Goal: Navigation & Orientation: Find specific page/section

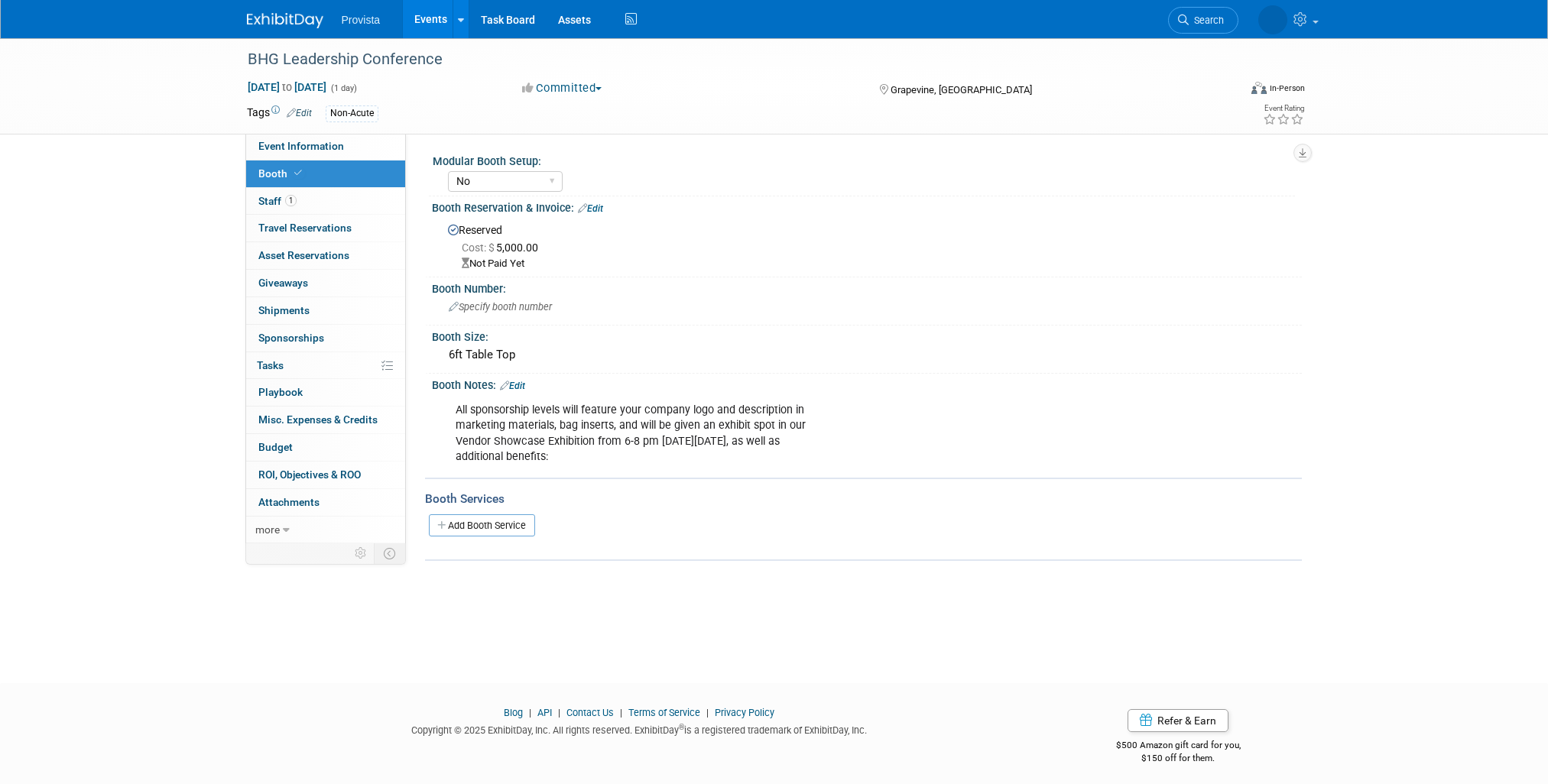
select select "No"
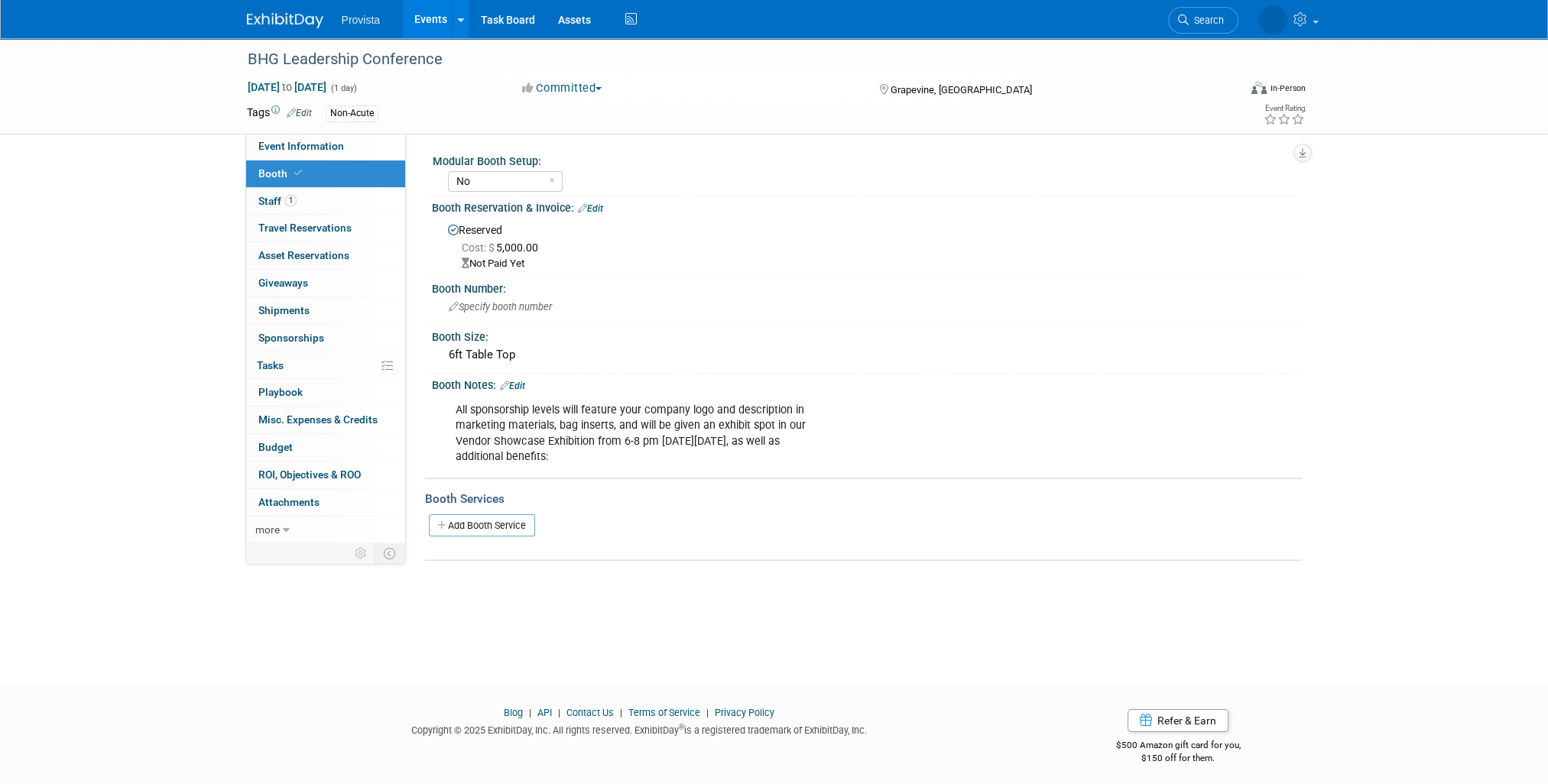
click at [435, 18] on link "Events" at bounding box center [431, 19] width 56 height 38
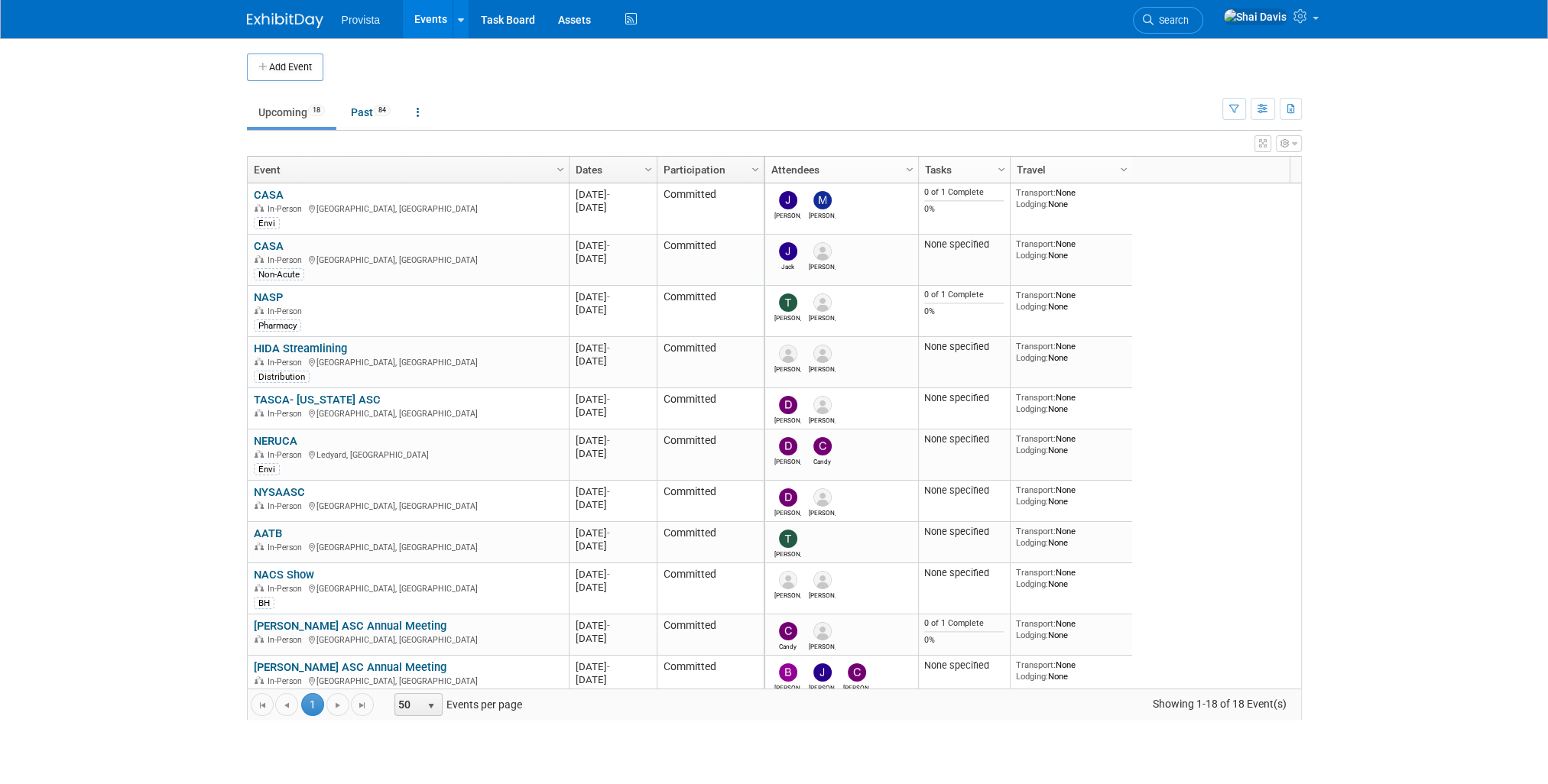
click at [276, 290] on link "NASP" at bounding box center [269, 297] width 29 height 14
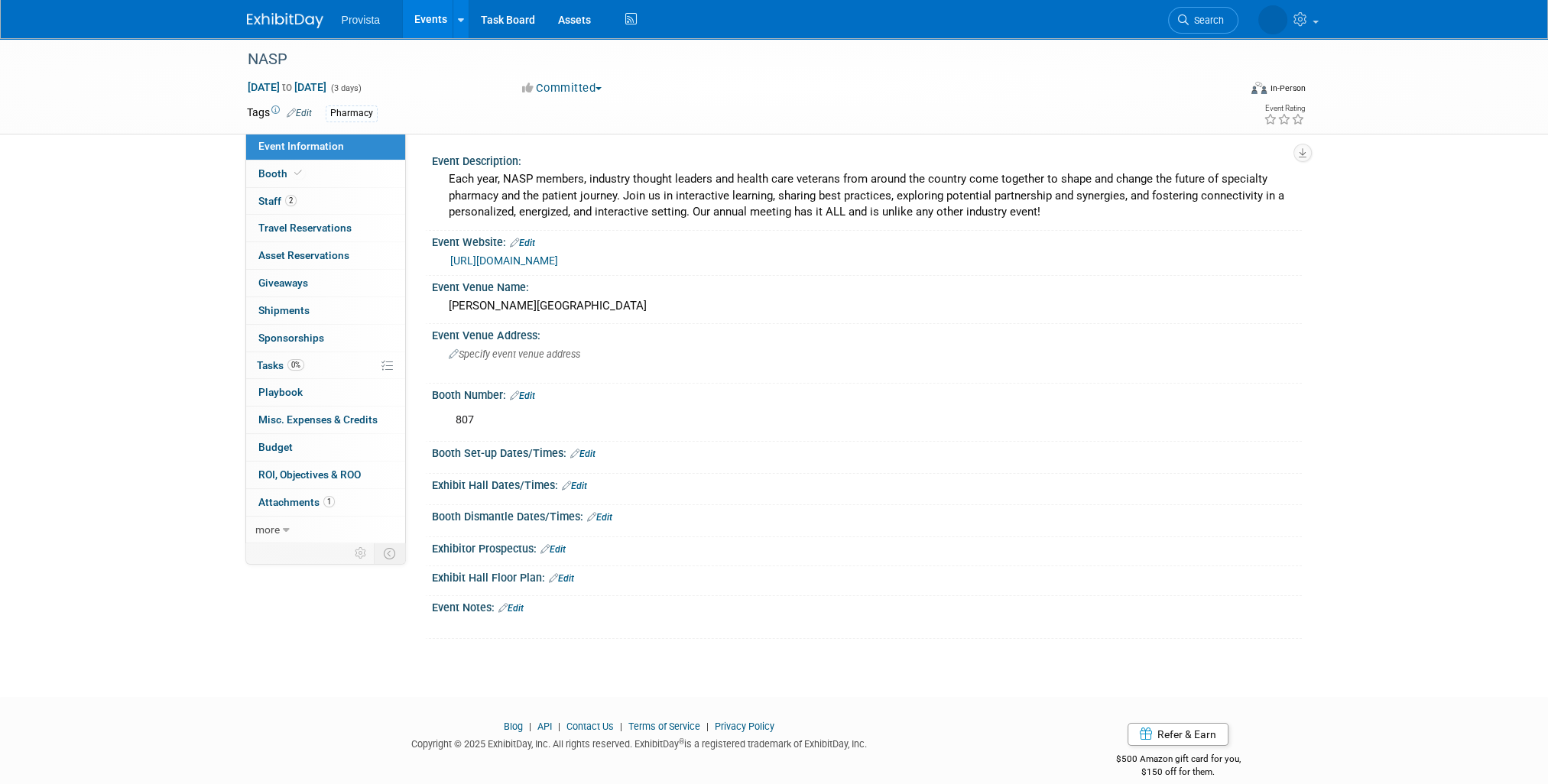
click at [275, 203] on span "Staff 2" at bounding box center [278, 201] width 38 height 12
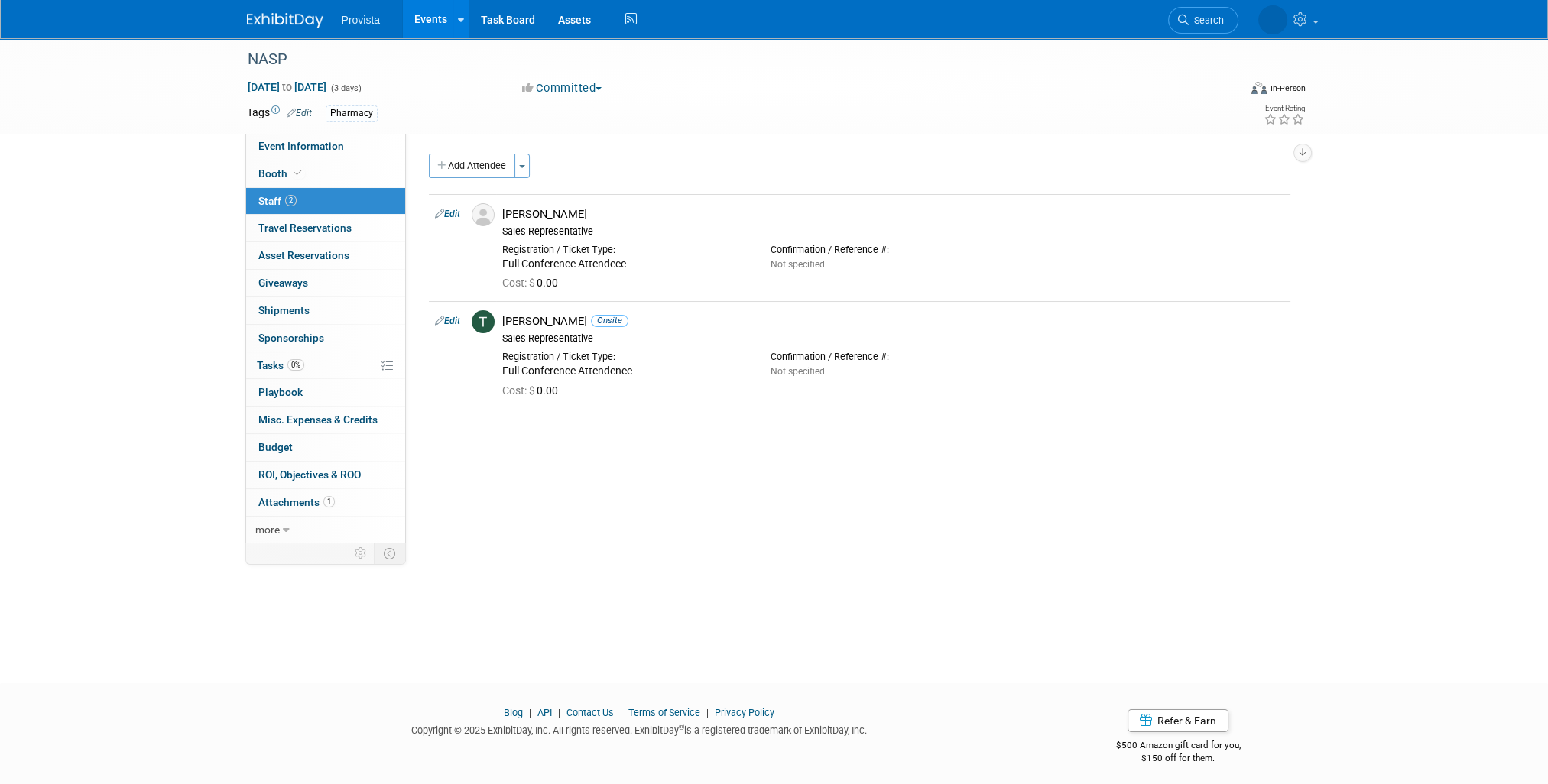
click at [294, 453] on link "Budget" at bounding box center [326, 447] width 159 height 27
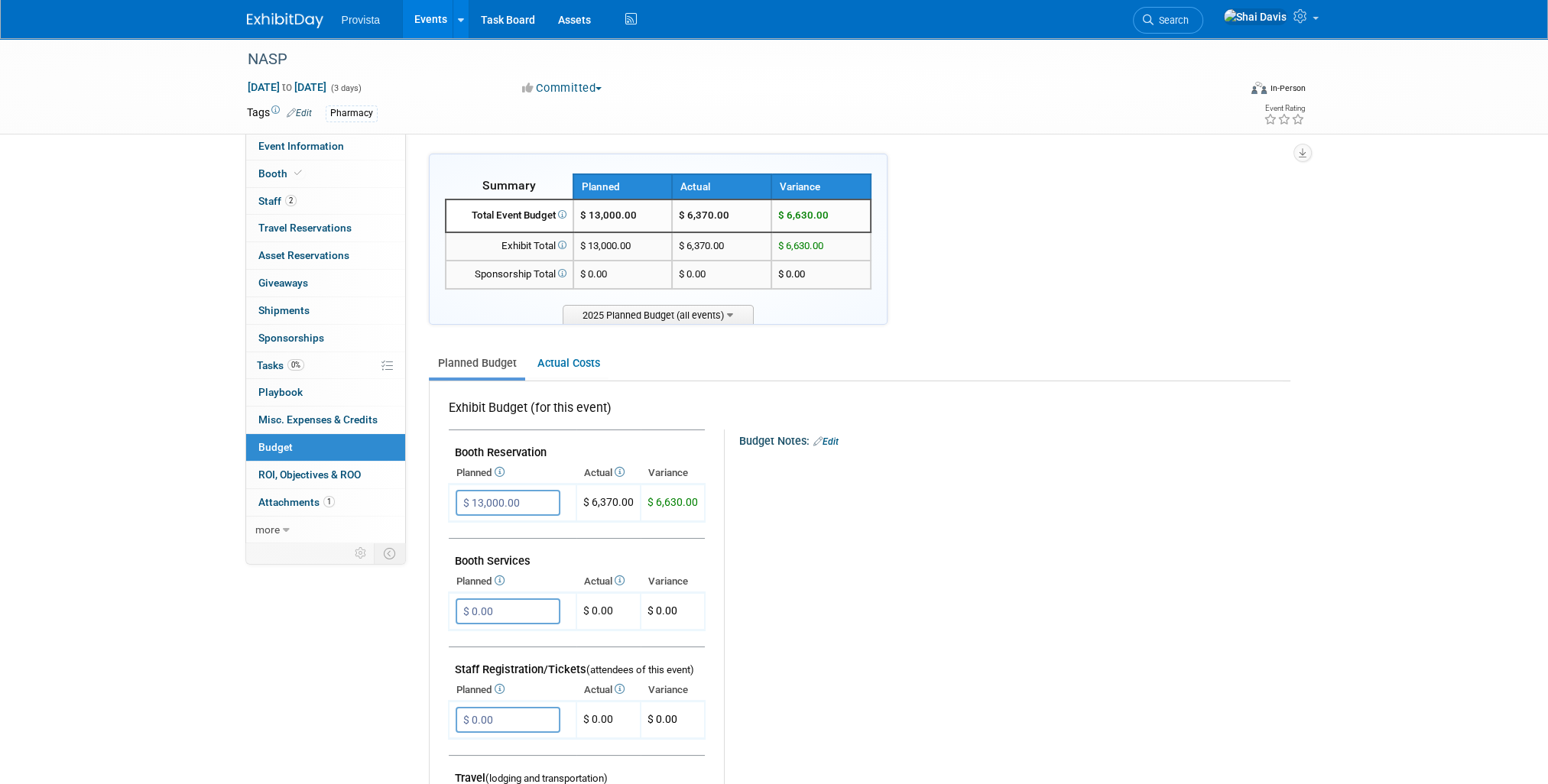
click at [294, 148] on span "Event Information" at bounding box center [301, 146] width 86 height 12
